Goal: Task Accomplishment & Management: Manage account settings

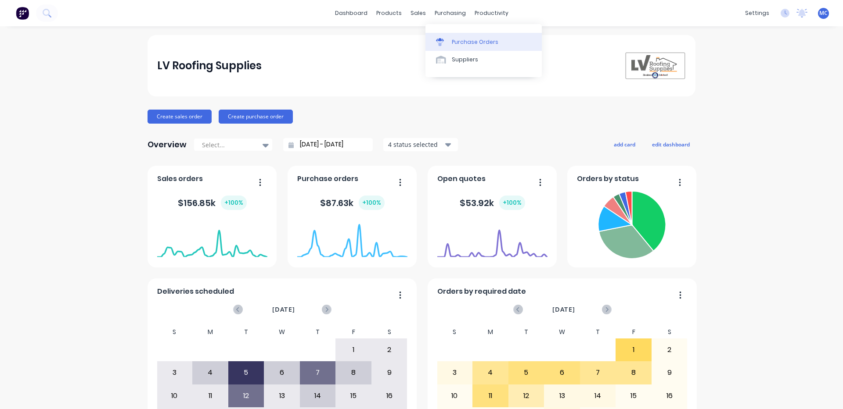
click at [468, 43] on div "Purchase Orders" at bounding box center [475, 42] width 47 height 8
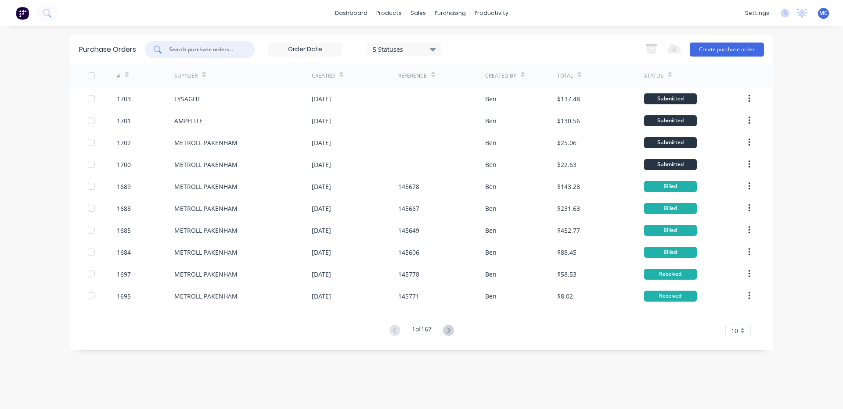
click at [228, 50] on input "text" at bounding box center [204, 49] width 73 height 9
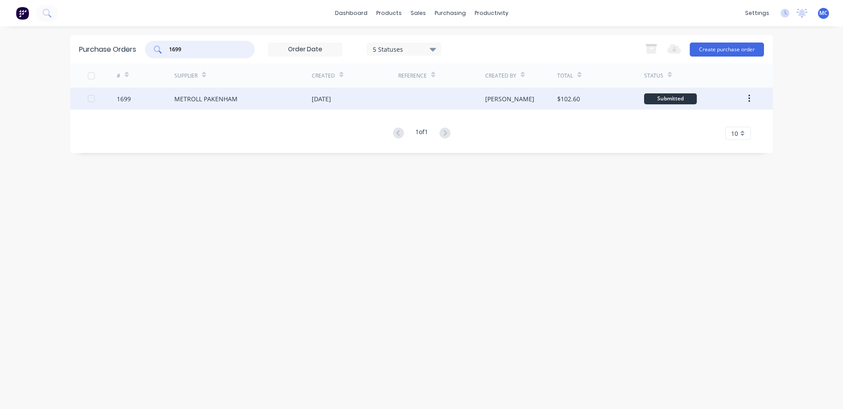
type input "1699"
click at [359, 89] on div "[DATE]" at bounding box center [355, 99] width 86 height 22
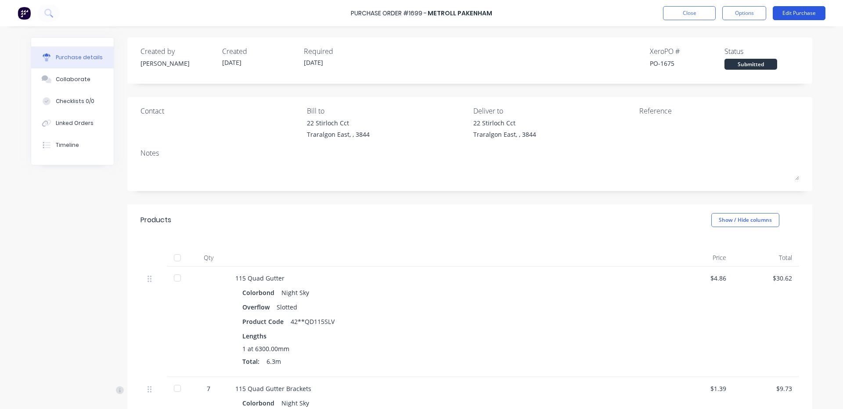
click at [803, 12] on button "Edit Purchase" at bounding box center [798, 13] width 53 height 14
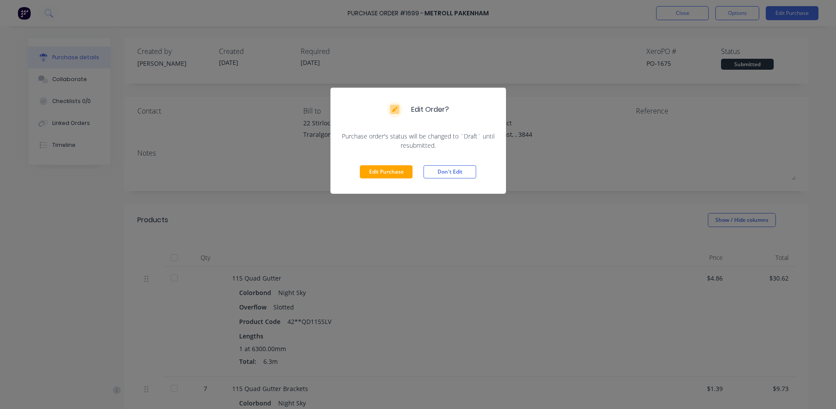
click at [358, 175] on div "Edit Purchase Don't Edit" at bounding box center [418, 172] width 176 height 44
click at [384, 172] on button "Edit Purchase" at bounding box center [386, 171] width 53 height 13
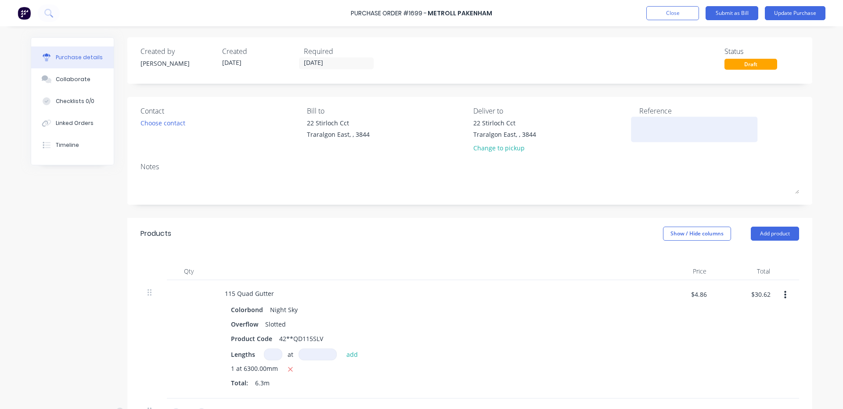
click at [648, 130] on textarea at bounding box center [694, 128] width 110 height 20
type textarea "14"
type textarea "x"
type textarea "145"
type textarea "x"
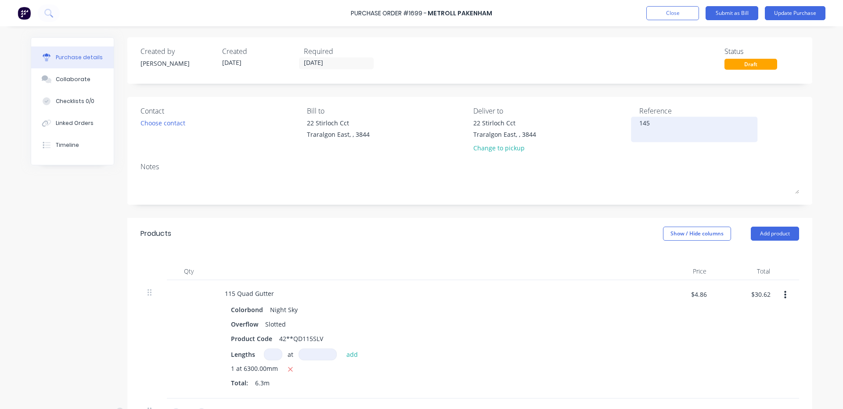
type textarea "1458"
type textarea "x"
type textarea "14584"
type textarea "x"
type textarea "145844"
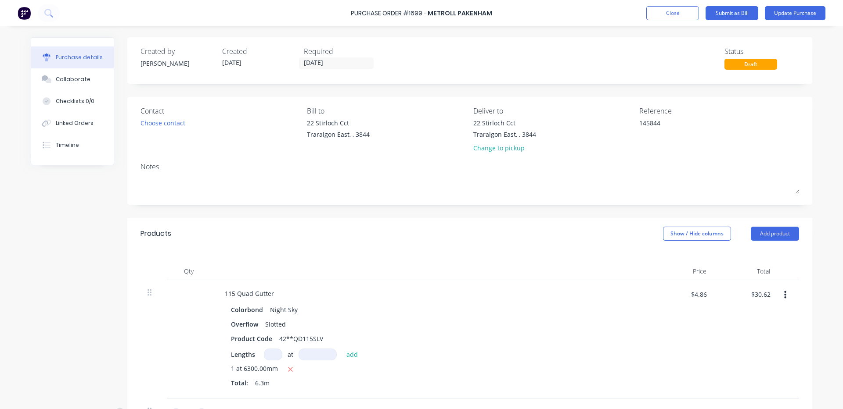
type textarea "x"
type textarea "145844"
click at [473, 238] on div "Products Show / Hide columns Add product" at bounding box center [469, 234] width 685 height 32
type textarea "x"
click at [766, 297] on input "$30.62" at bounding box center [760, 294] width 30 height 14
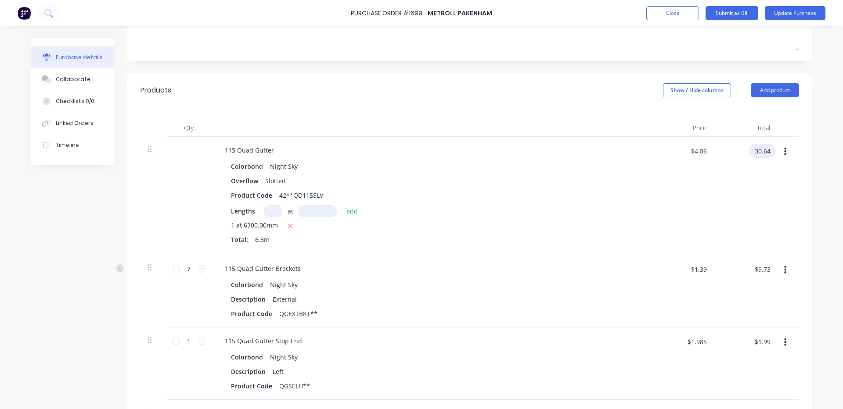
scroll to position [146, 0]
type input "30.64"
type textarea "x"
type input "$4.8635"
type input "$30.64"
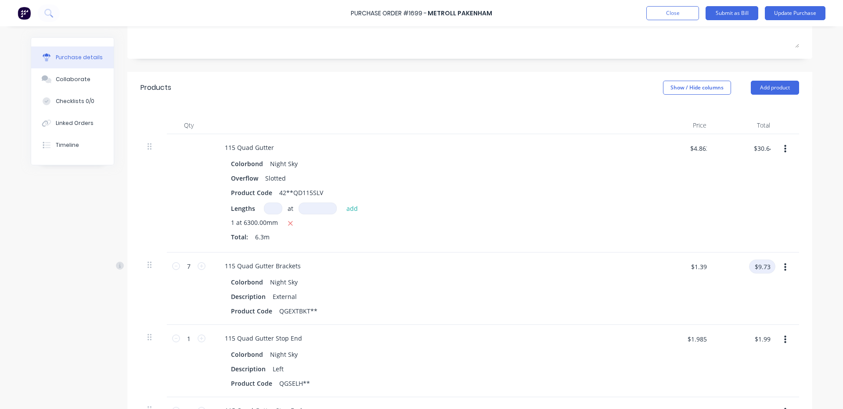
click at [766, 268] on input "$9.73" at bounding box center [762, 267] width 26 height 14
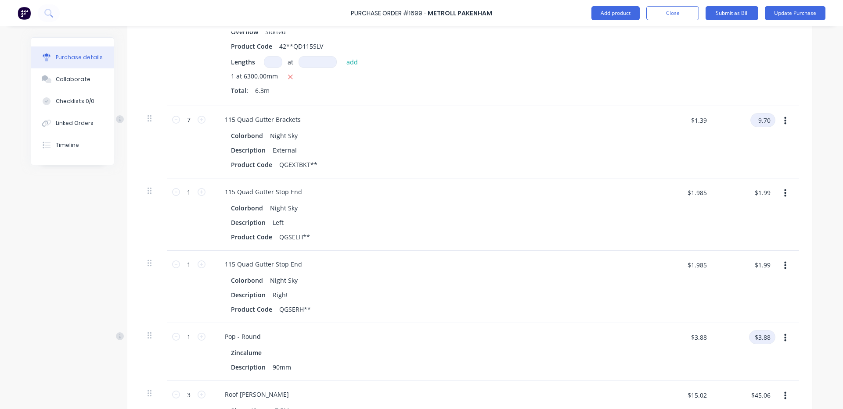
type input "9.70"
type textarea "x"
type input "$1.3857"
type input "$9.70"
click at [769, 334] on input "$3.88" at bounding box center [762, 337] width 26 height 14
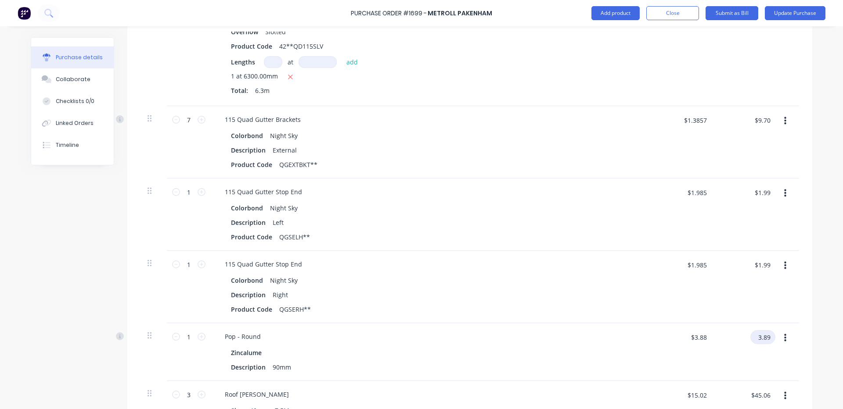
type input "3.89"
type textarea "x"
type input "$3.89"
click at [453, 363] on div "Description 90mm" at bounding box center [428, 367] width 402 height 13
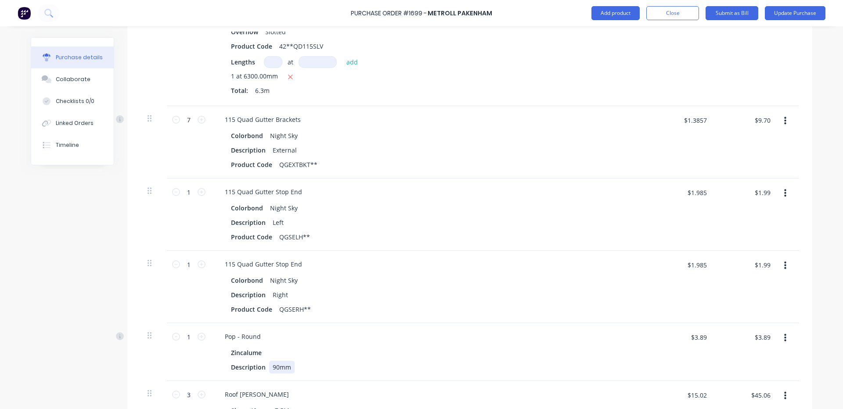
scroll to position [439, 0]
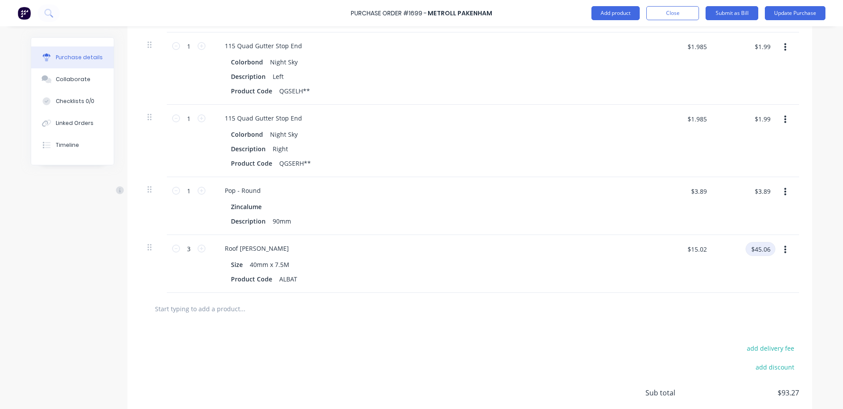
type textarea "x"
click at [760, 250] on input "$45.06" at bounding box center [760, 249] width 30 height 14
type input "45.02"
type textarea "x"
type input "$15.0067"
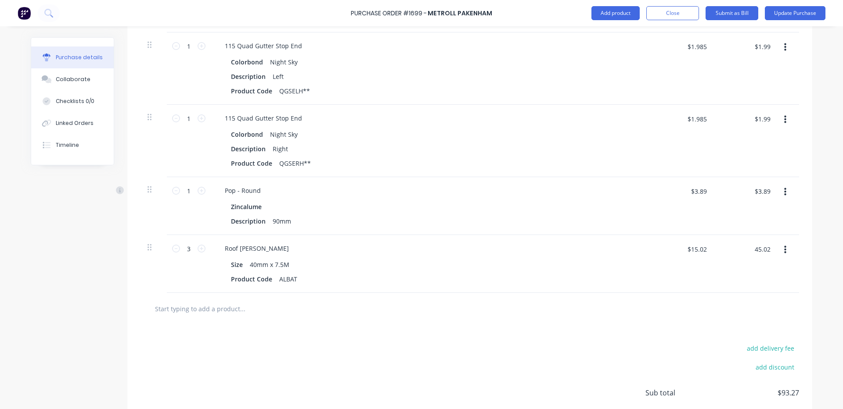
type input "$45.02"
click at [693, 267] on div "$15.0067 $15.02" at bounding box center [682, 264] width 64 height 58
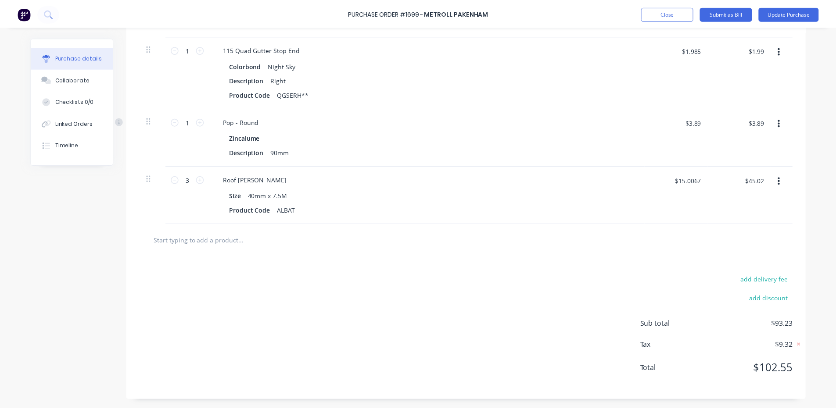
scroll to position [0, 0]
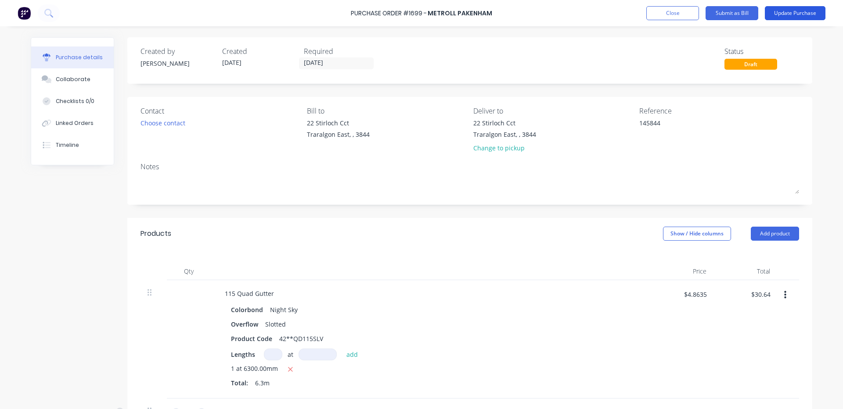
click at [812, 11] on button "Update Purchase" at bounding box center [795, 13] width 61 height 14
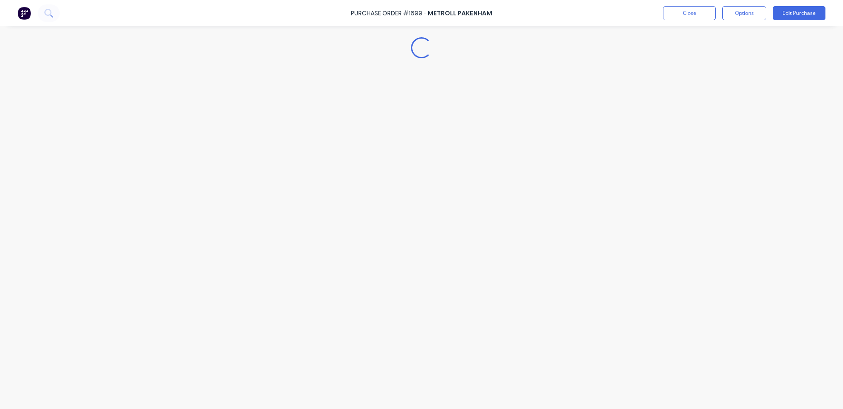
type textarea "x"
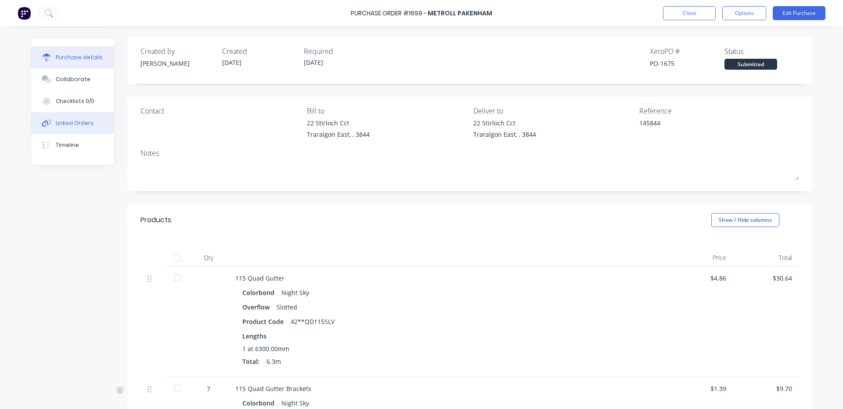
click at [74, 124] on div "Linked Orders" at bounding box center [75, 123] width 38 height 8
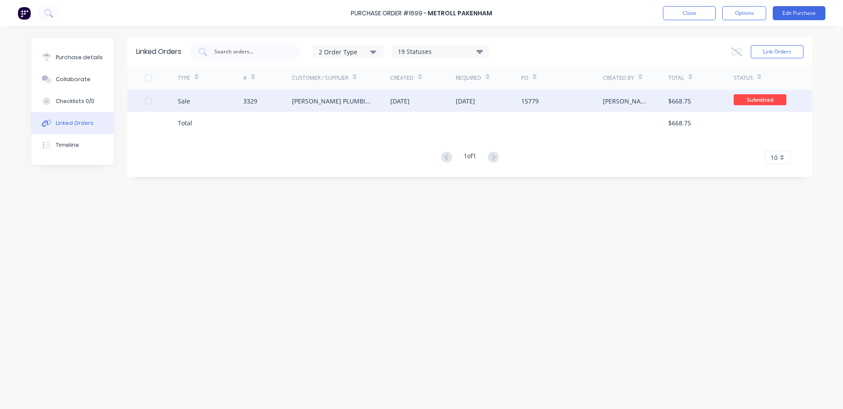
click at [538, 104] on div "15779" at bounding box center [530, 101] width 18 height 9
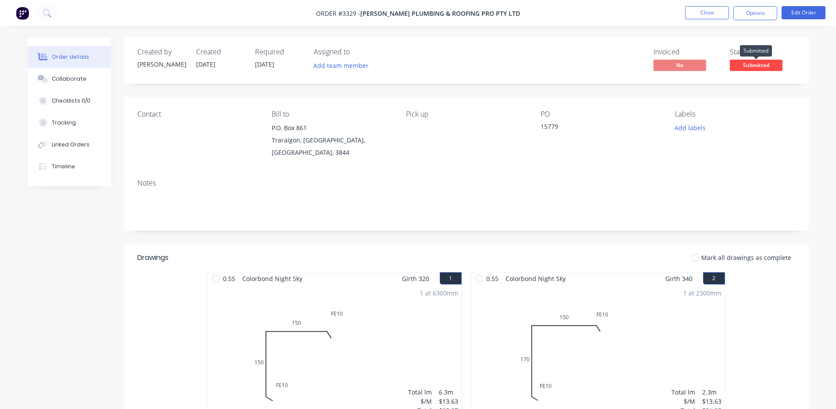
click at [760, 65] on span "Submitted" at bounding box center [756, 65] width 53 height 11
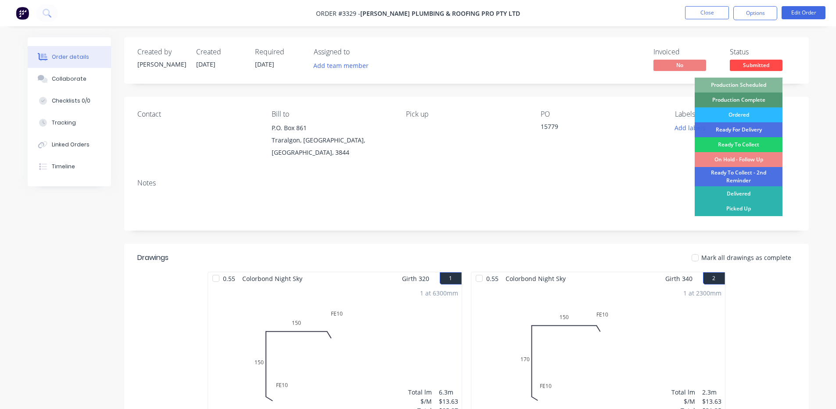
click at [714, 84] on div "Production Scheduled" at bounding box center [739, 85] width 88 height 15
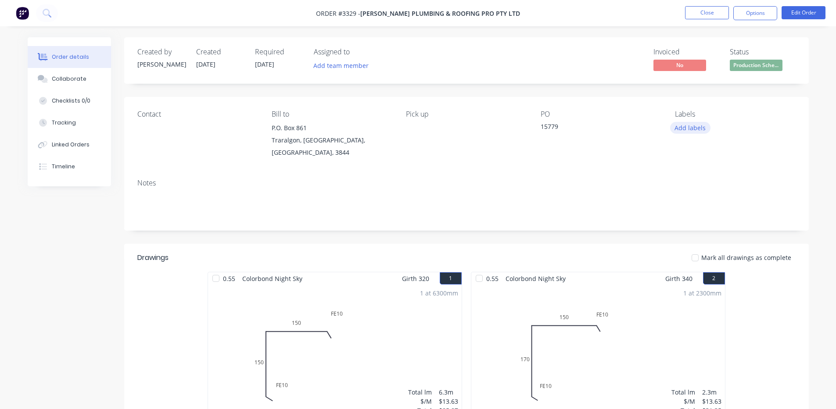
click at [682, 127] on button "Add labels" at bounding box center [690, 128] width 40 height 12
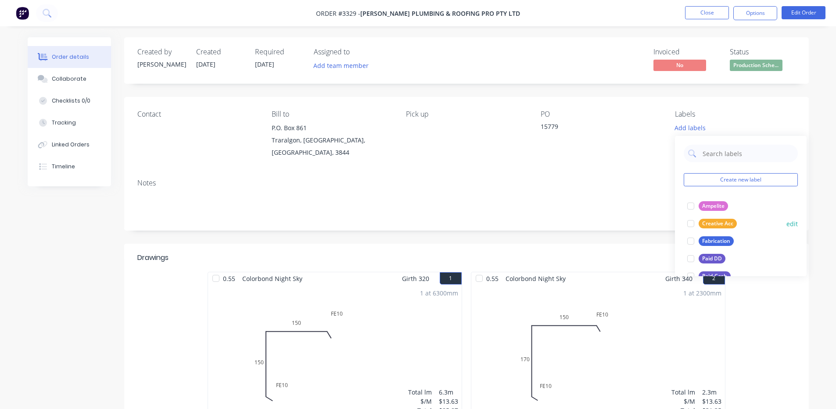
click at [690, 243] on div at bounding box center [691, 242] width 18 height 18
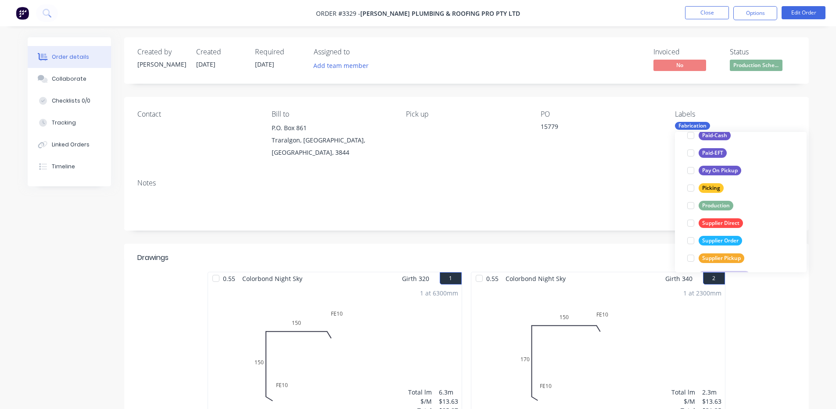
scroll to position [141, 0]
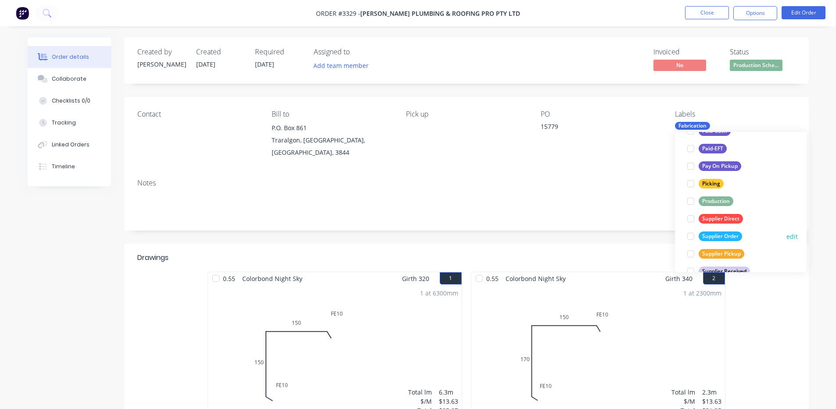
click at [691, 236] on div at bounding box center [691, 237] width 18 height 18
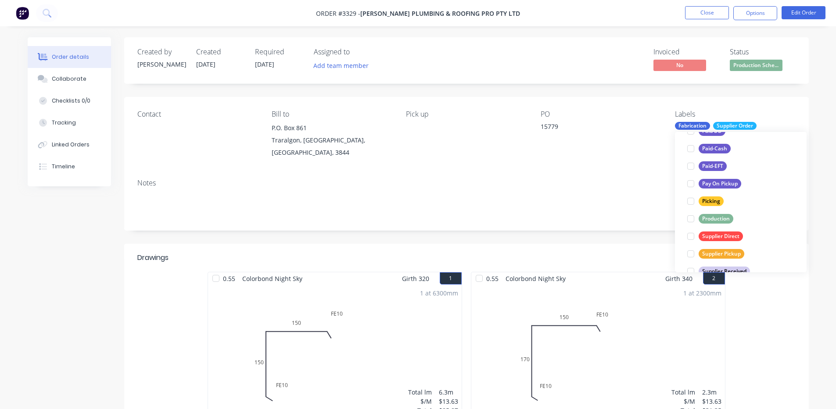
scroll to position [0, 0]
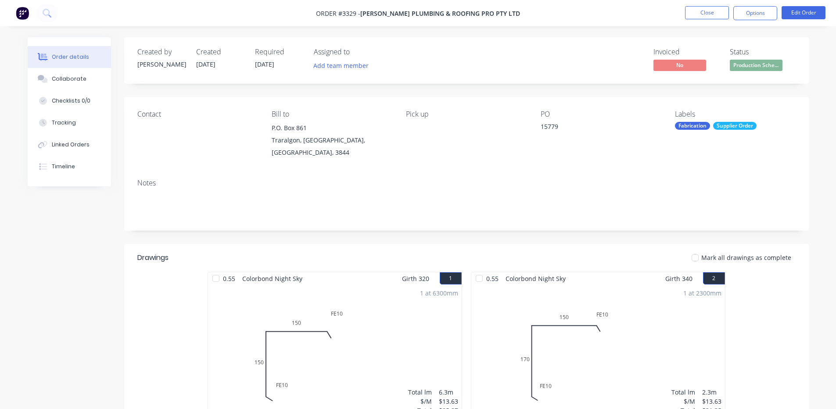
click at [580, 179] on div "Notes" at bounding box center [466, 201] width 685 height 59
